Goal: Contribute content

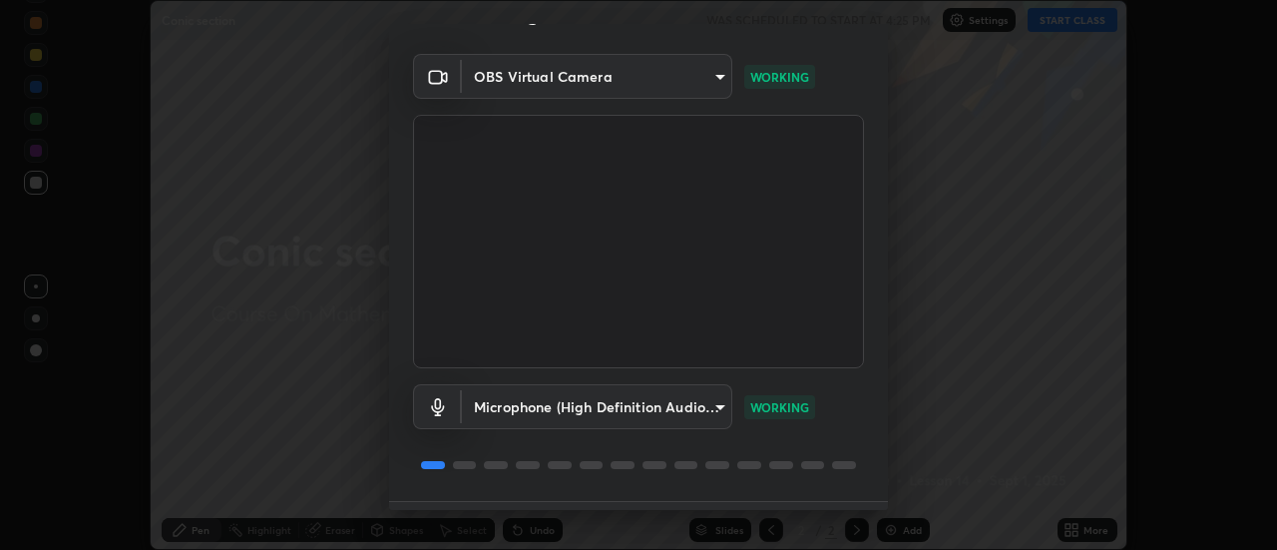
scroll to position [105, 0]
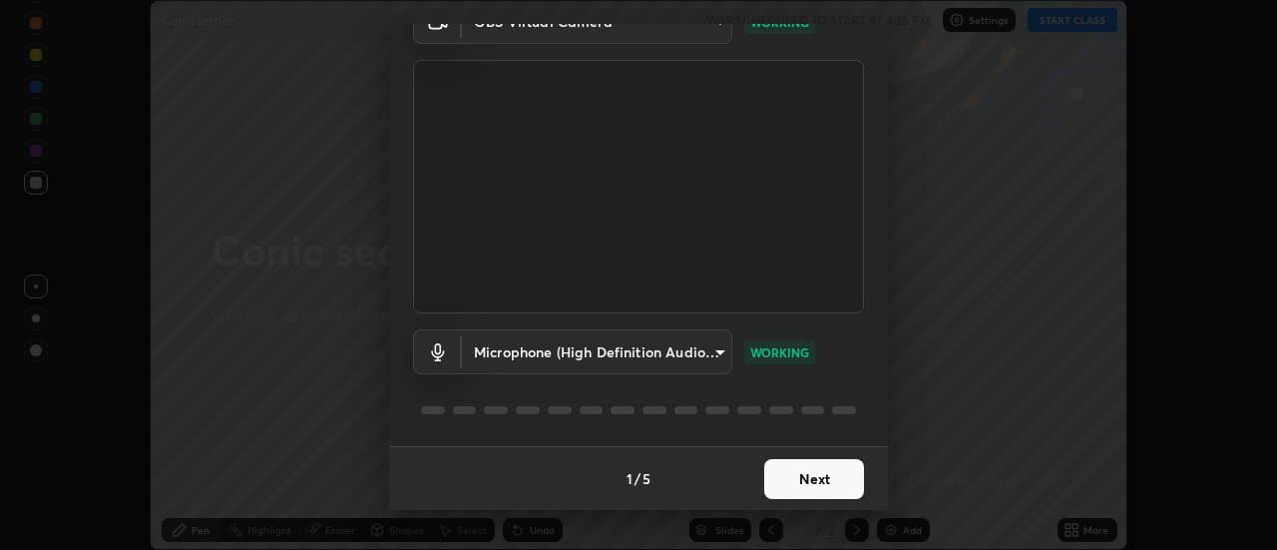
click at [783, 476] on button "Next" at bounding box center [814, 479] width 100 height 40
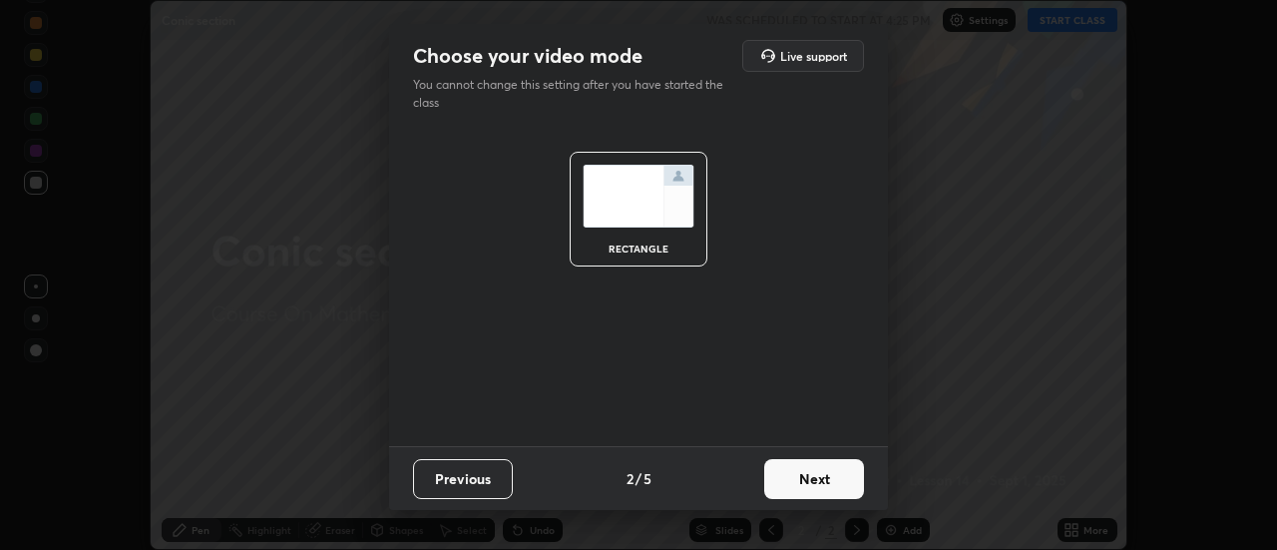
click at [791, 472] on button "Next" at bounding box center [814, 479] width 100 height 40
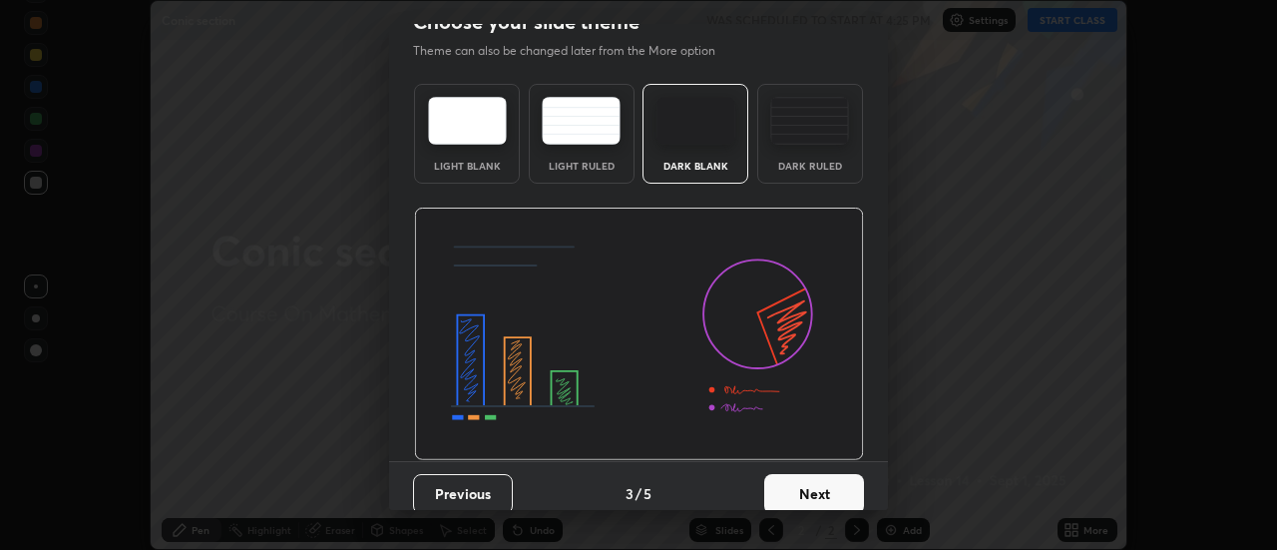
scroll to position [49, 0]
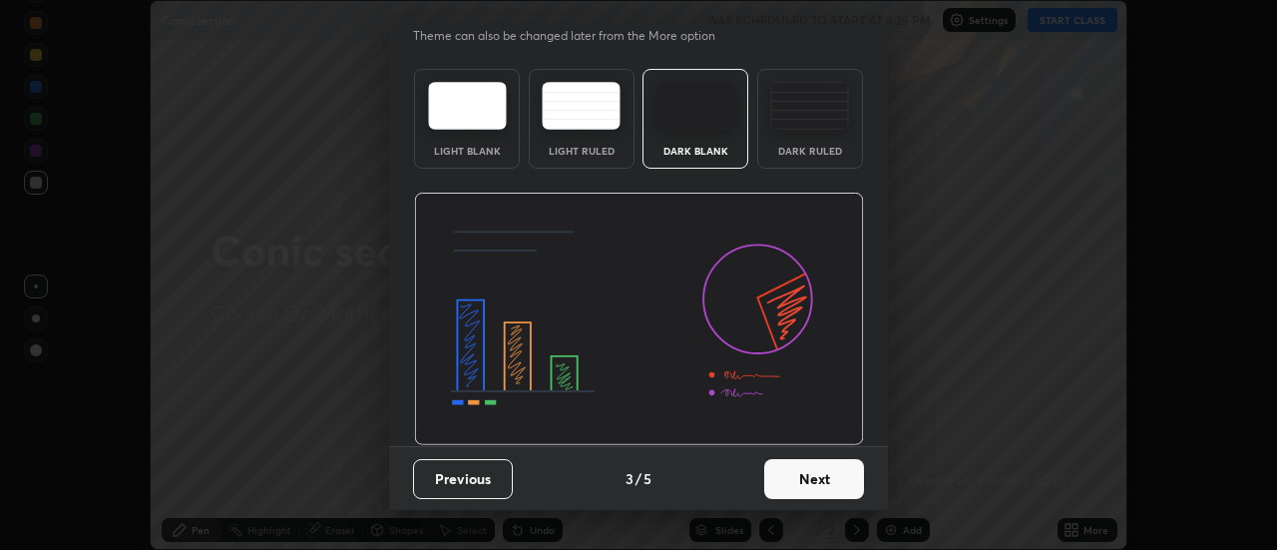
click at [797, 483] on button "Next" at bounding box center [814, 479] width 100 height 40
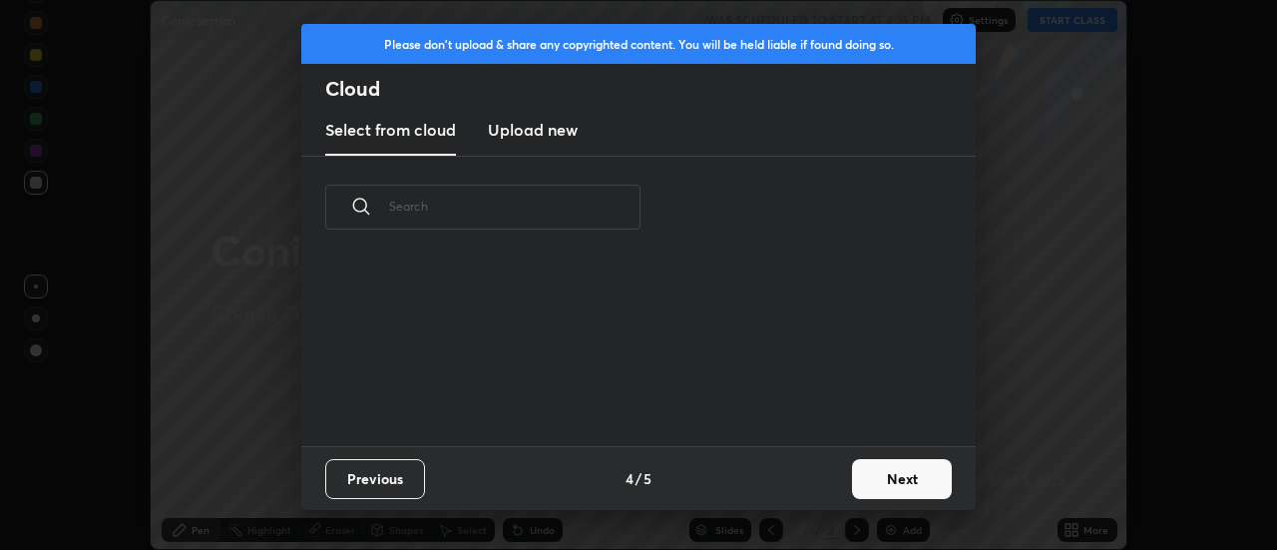
scroll to position [188, 641]
click at [559, 117] on new "Upload new" at bounding box center [533, 131] width 90 height 50
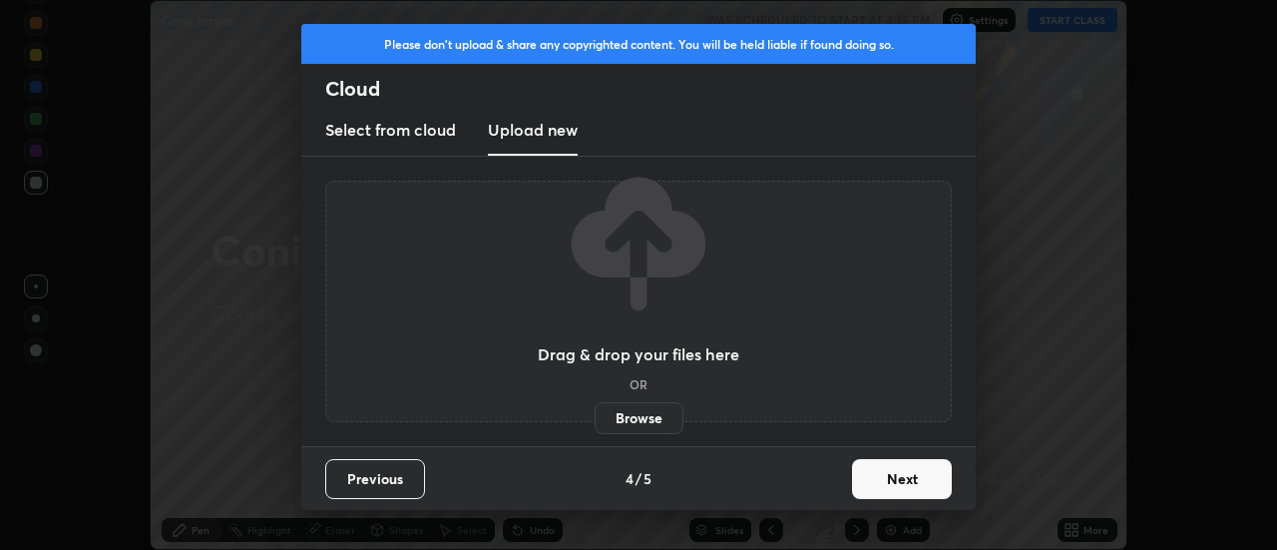
click at [437, 124] on h3 "Select from cloud" at bounding box center [390, 130] width 131 height 24
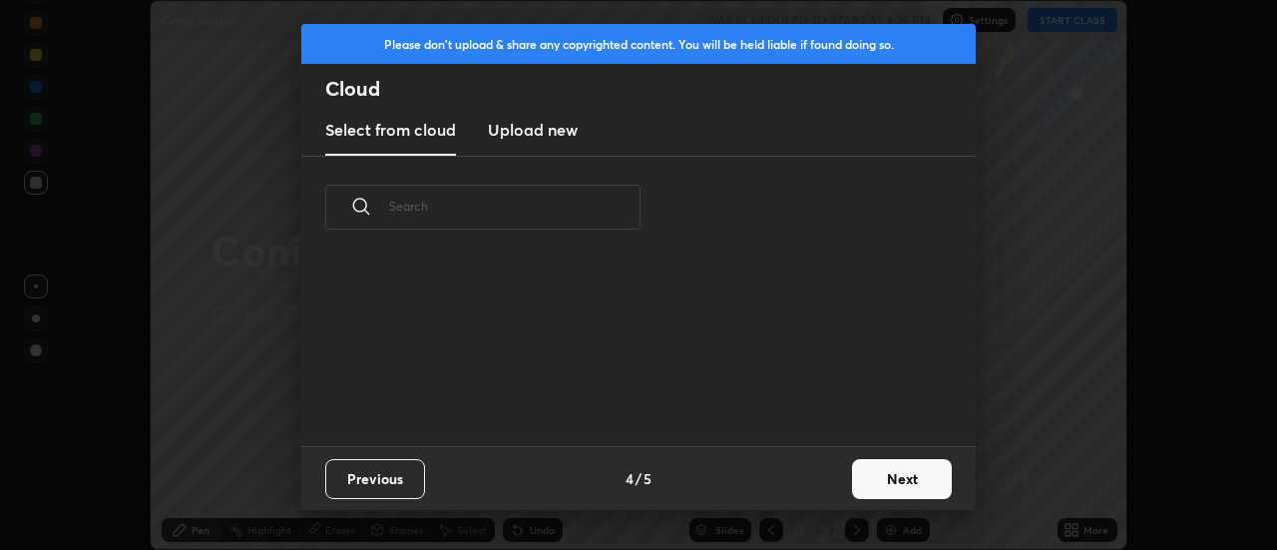
click at [863, 478] on button "Next" at bounding box center [902, 479] width 100 height 40
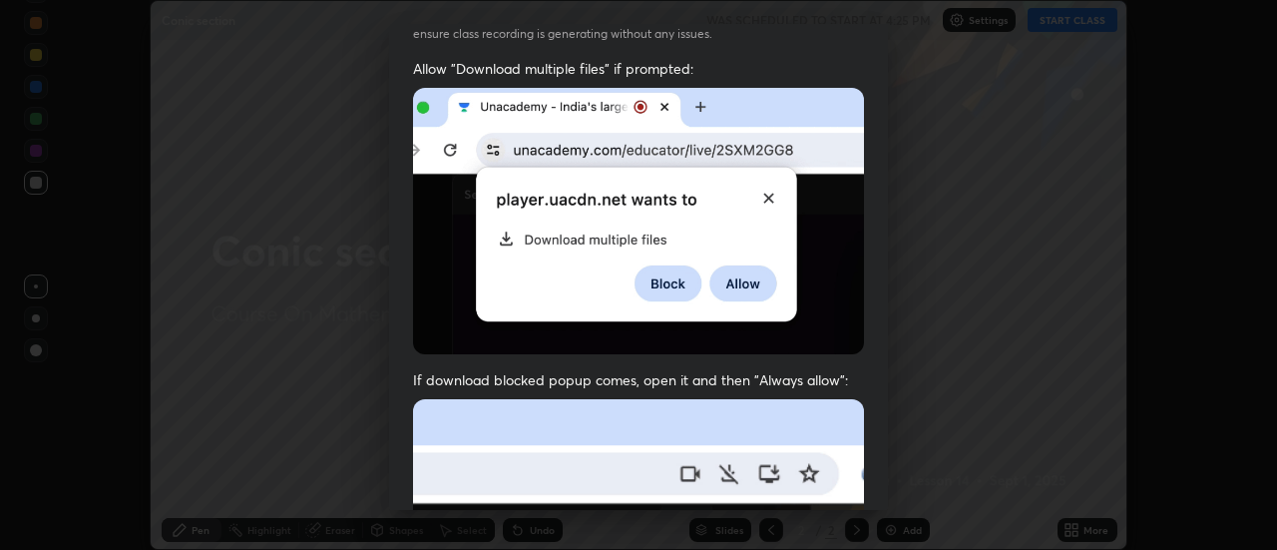
scroll to position [512, 0]
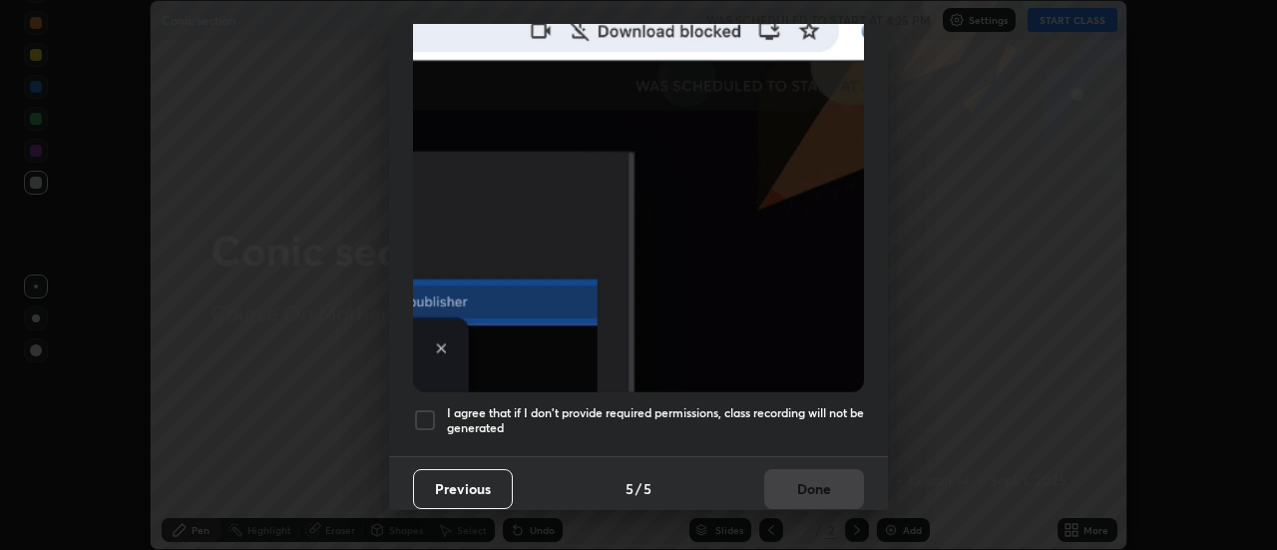
click at [434, 408] on div at bounding box center [425, 420] width 24 height 24
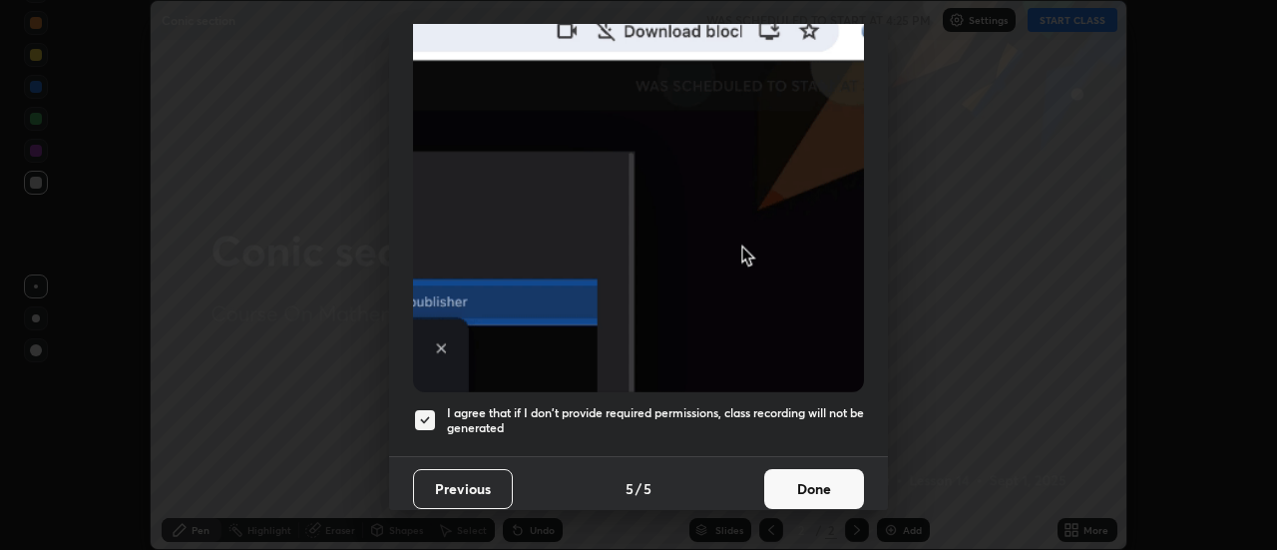
click at [430, 408] on div at bounding box center [425, 420] width 24 height 24
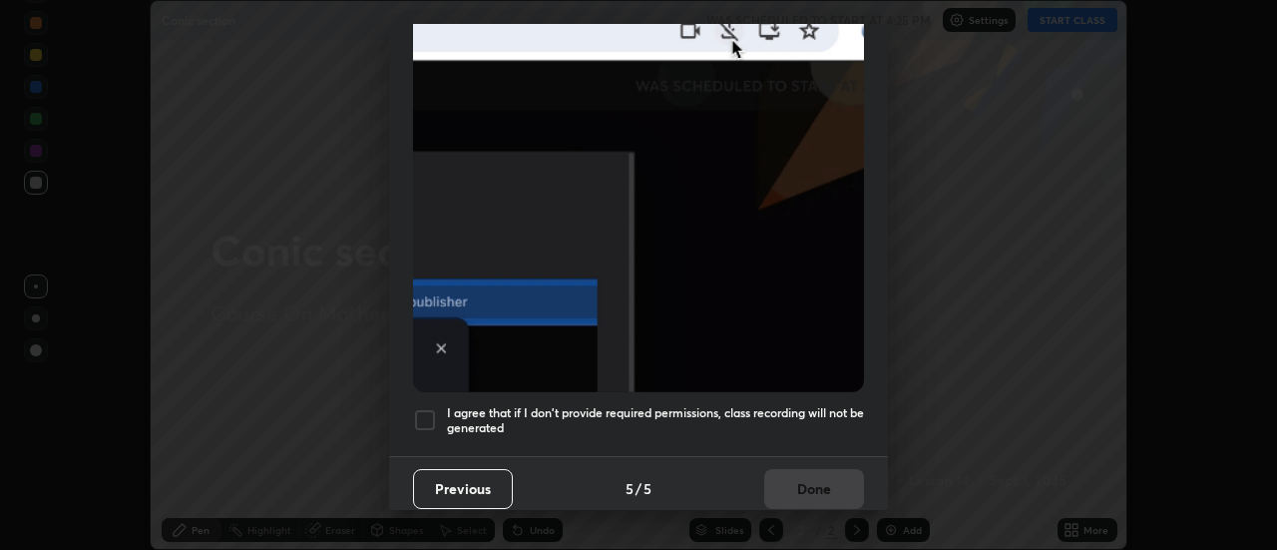
click at [430, 408] on div at bounding box center [425, 420] width 24 height 24
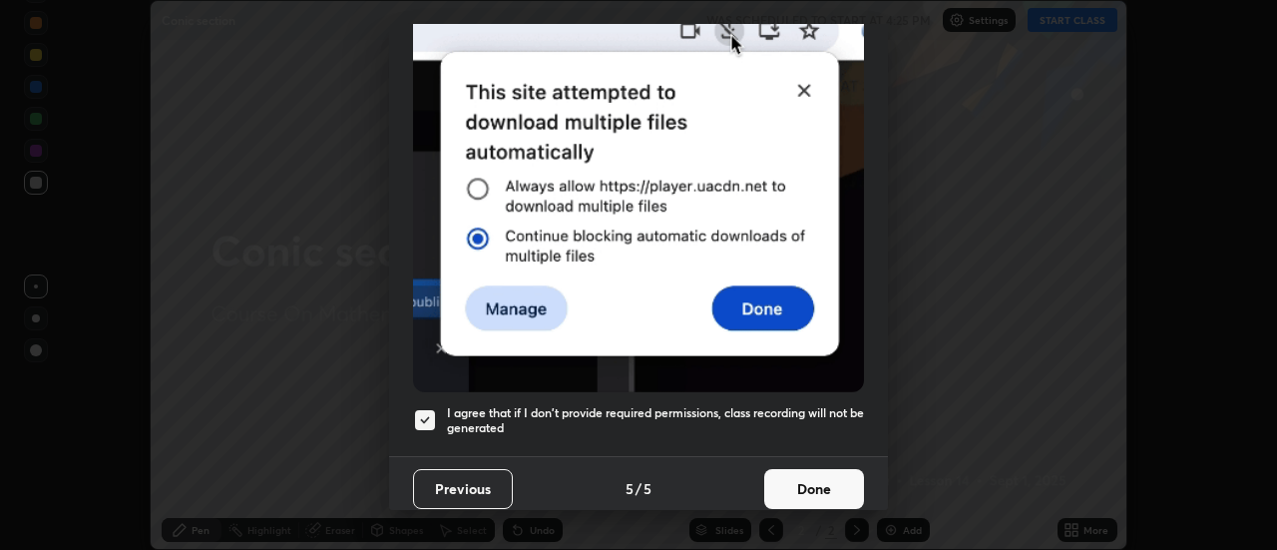
click at [790, 470] on button "Done" at bounding box center [814, 489] width 100 height 40
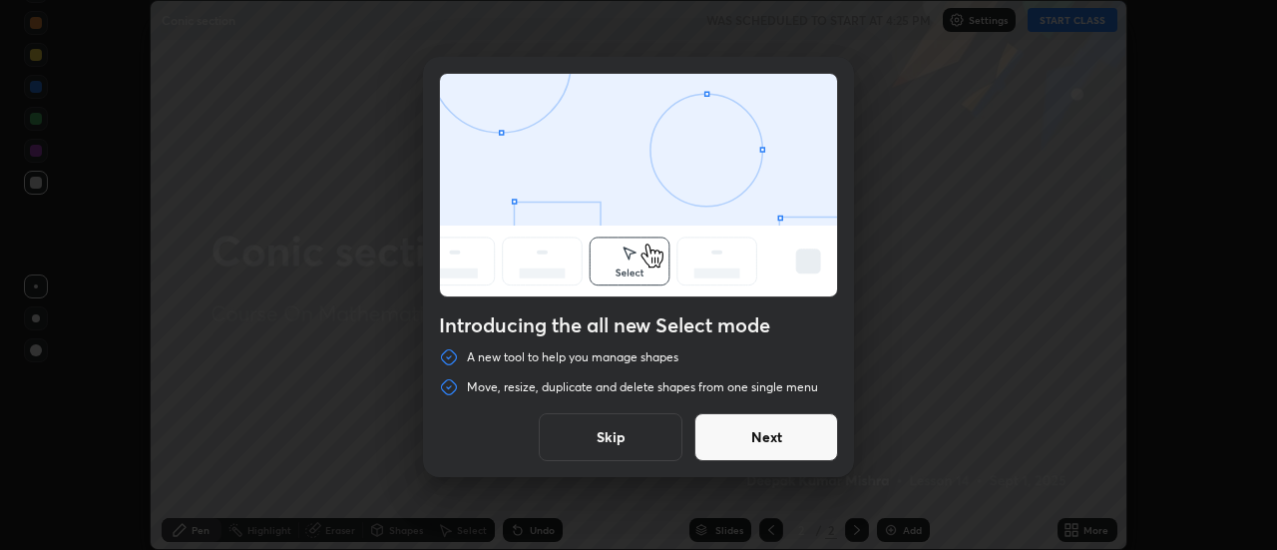
click at [611, 420] on button "Skip" at bounding box center [611, 437] width 144 height 48
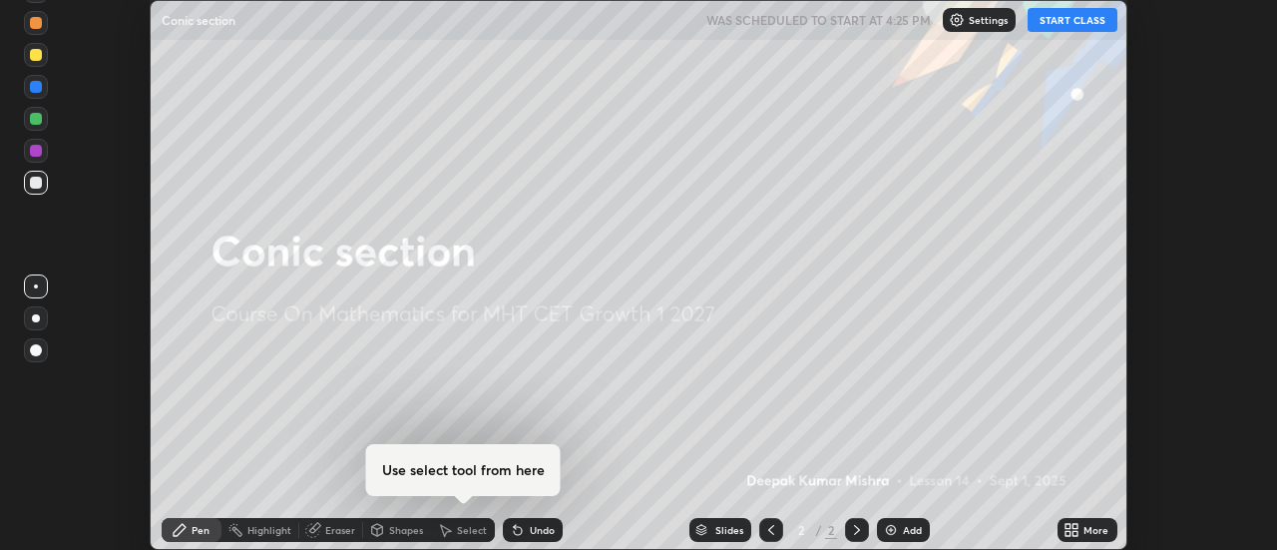
click at [896, 529] on img at bounding box center [891, 530] width 16 height 16
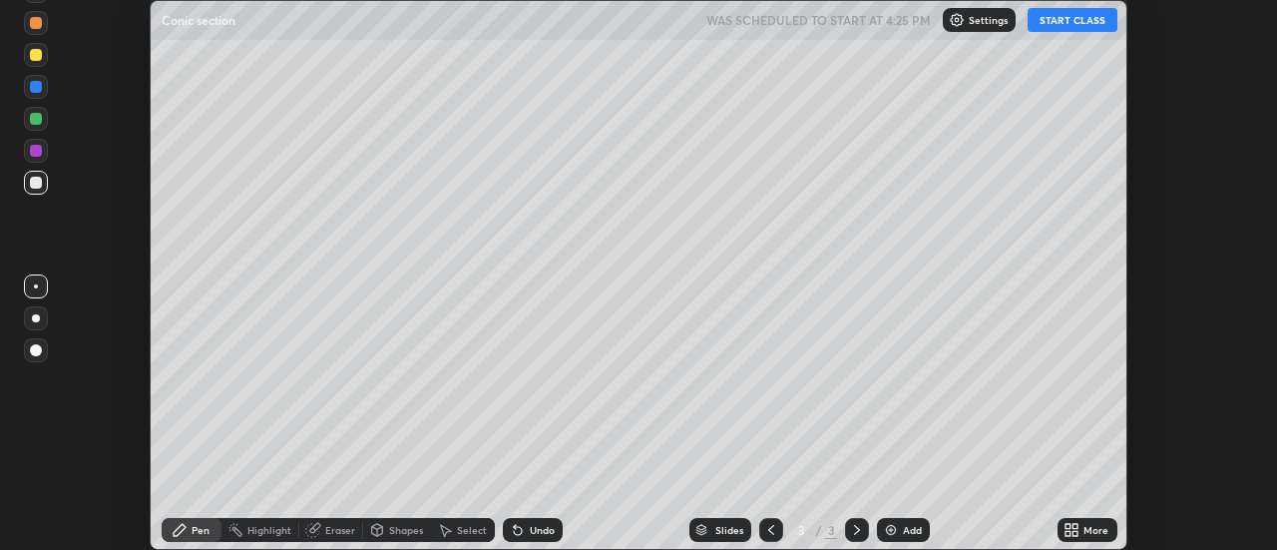
click at [525, 528] on div "Undo" at bounding box center [533, 530] width 60 height 24
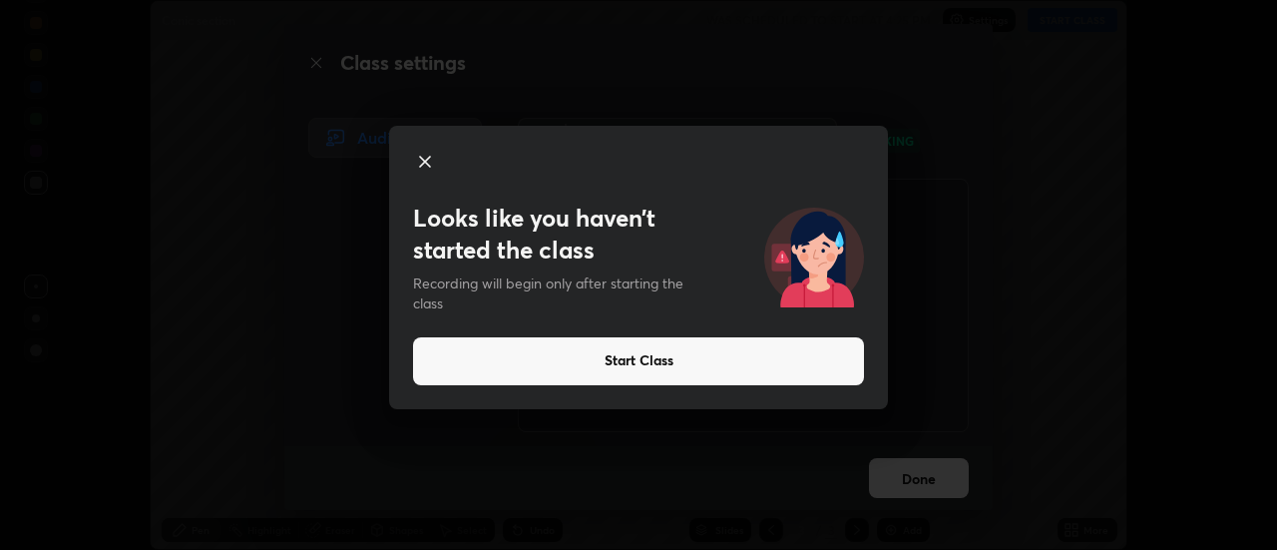
click at [426, 151] on icon at bounding box center [425, 162] width 24 height 24
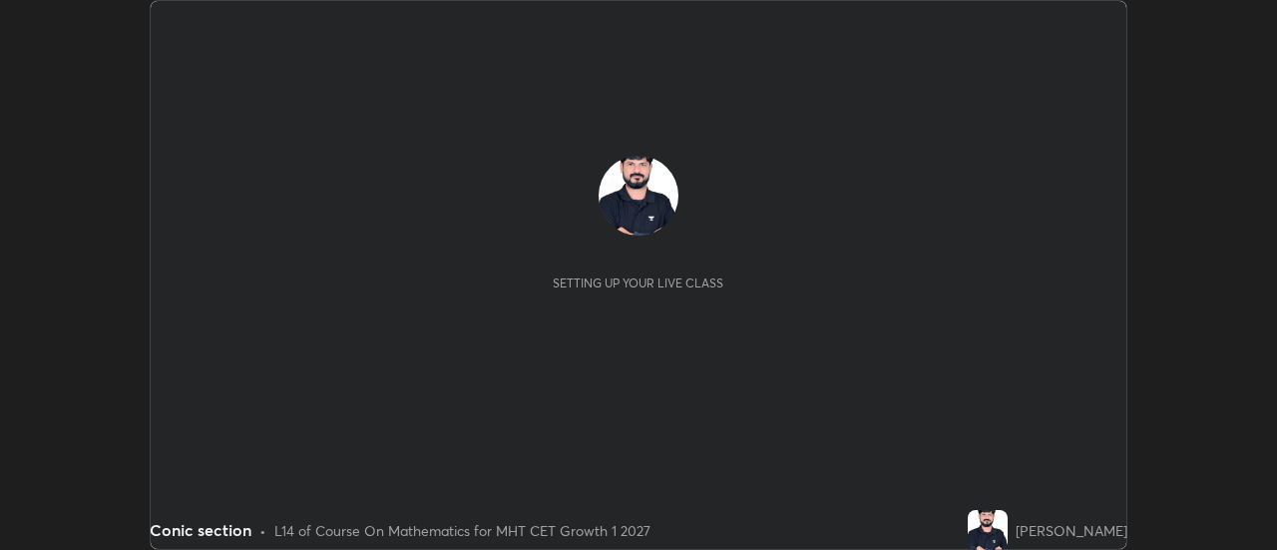
scroll to position [550, 1276]
